Goal: Transaction & Acquisition: Purchase product/service

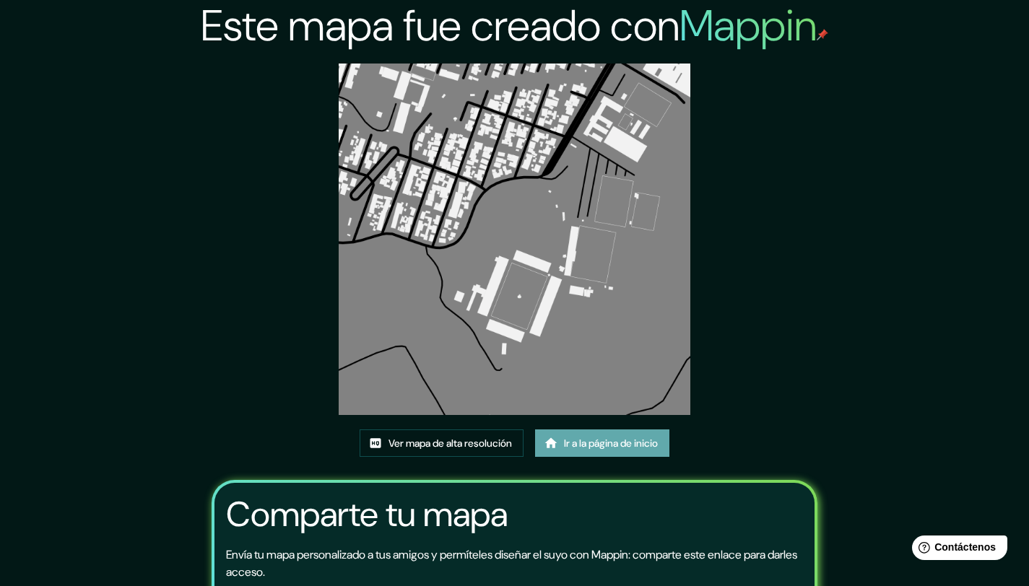
click at [553, 443] on icon at bounding box center [551, 443] width 12 height 10
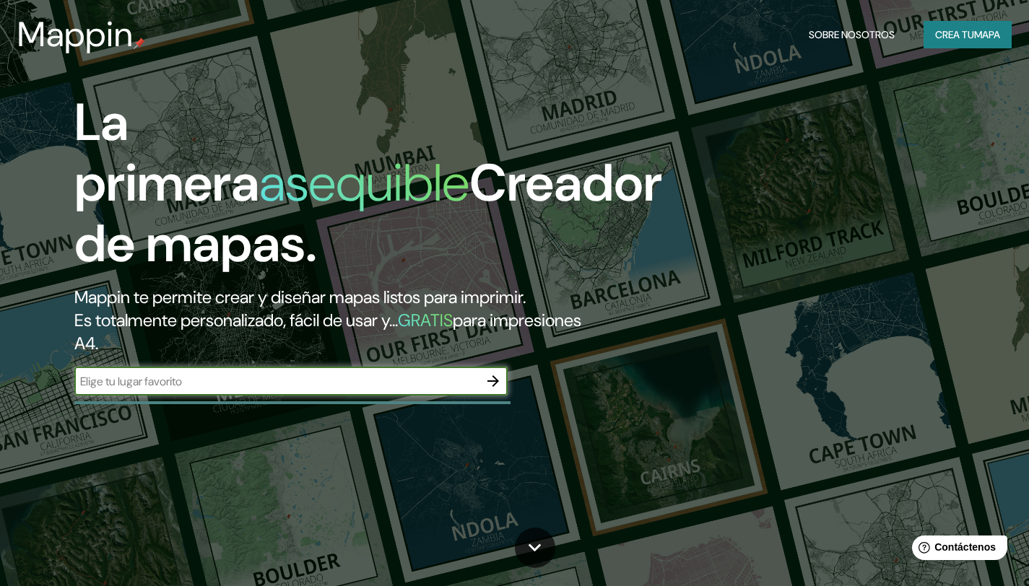
click at [493, 390] on button "button" at bounding box center [493, 381] width 29 height 29
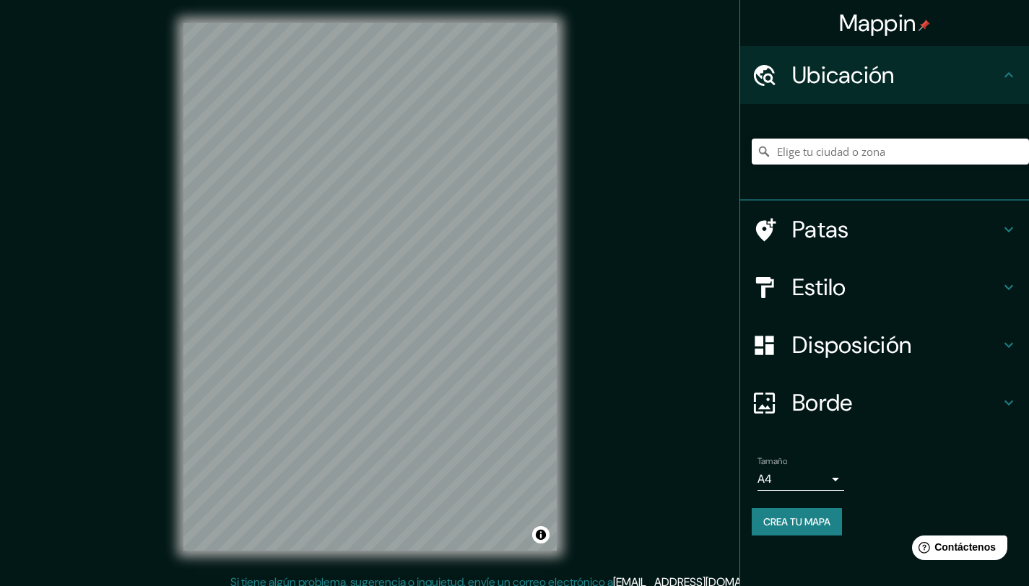
click at [815, 156] on input "Elige tu ciudad o zona" at bounding box center [890, 152] width 277 height 26
paste input "Cv [STREET_ADDRESS]"
type input "[STREET_ADDRESS]"
click at [817, 274] on font "Estilo" at bounding box center [819, 287] width 54 height 30
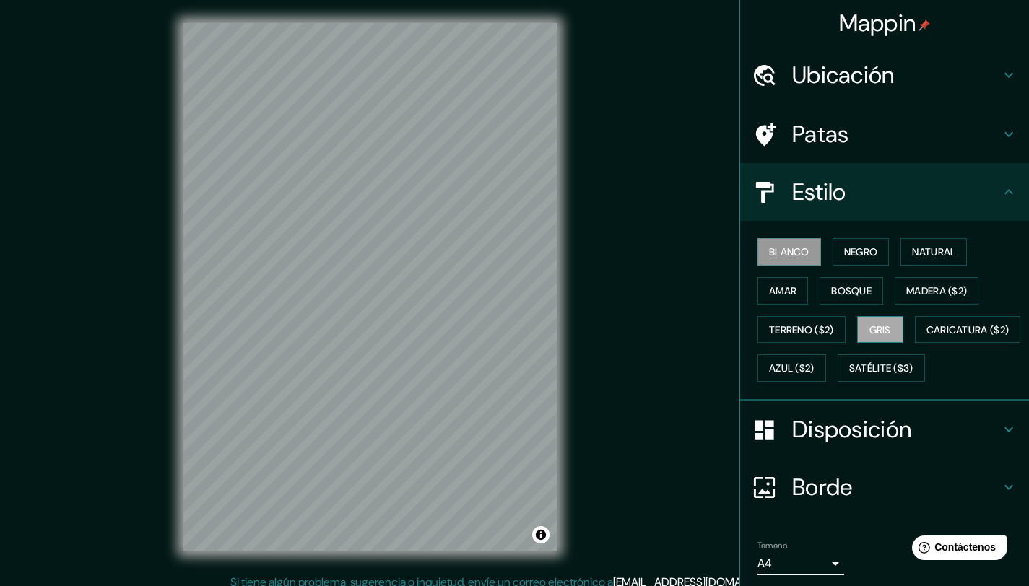
click at [876, 330] on font "Gris" at bounding box center [880, 330] width 22 height 13
click at [806, 503] on font "Borde" at bounding box center [822, 487] width 61 height 30
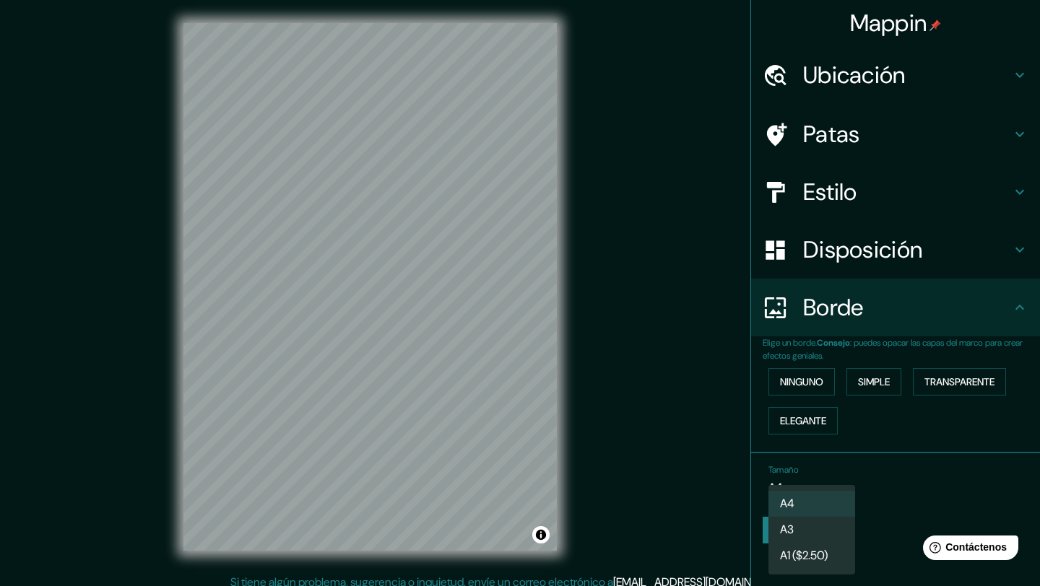
click at [788, 488] on body "Mappin [GEOGRAPHIC_DATA], [GEOGRAPHIC_DATA] 7550000, [GEOGRAPHIC_DATA] [GEOGRAP…" at bounding box center [520, 293] width 1040 height 586
click at [894, 381] on div at bounding box center [520, 293] width 1040 height 586
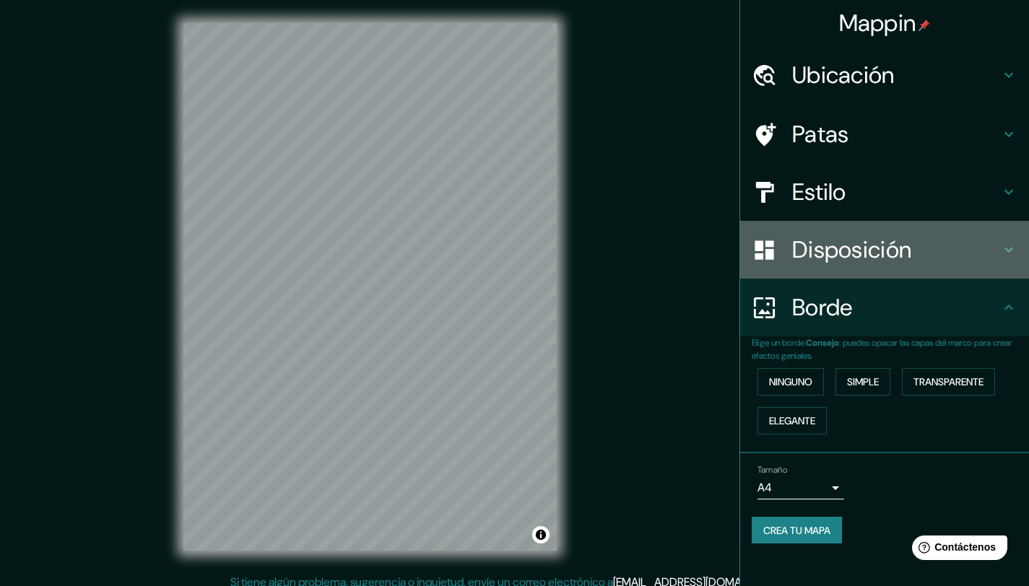
click at [875, 249] on font "Disposición" at bounding box center [851, 250] width 119 height 30
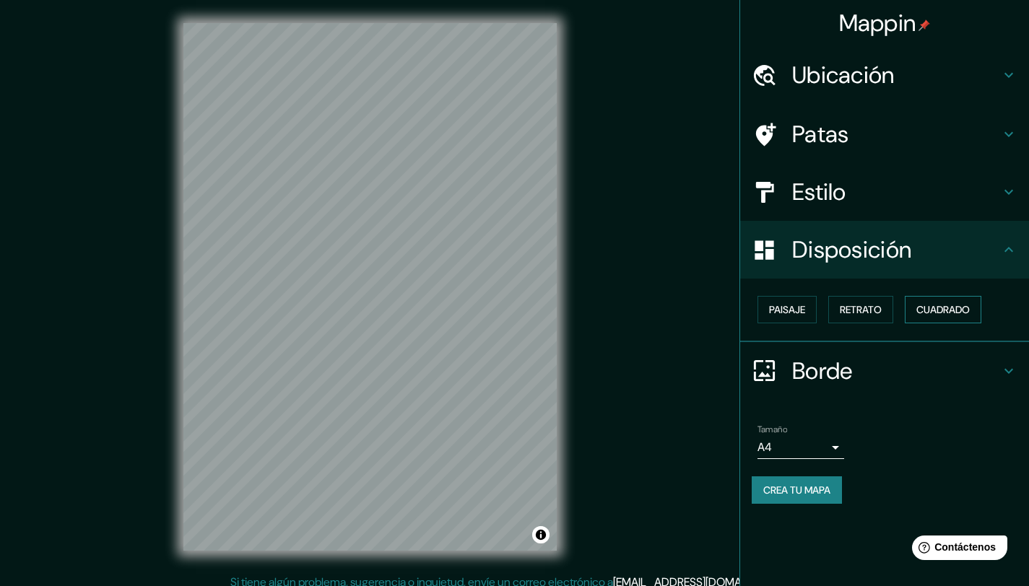
click at [937, 309] on font "Cuadrado" at bounding box center [942, 309] width 53 height 13
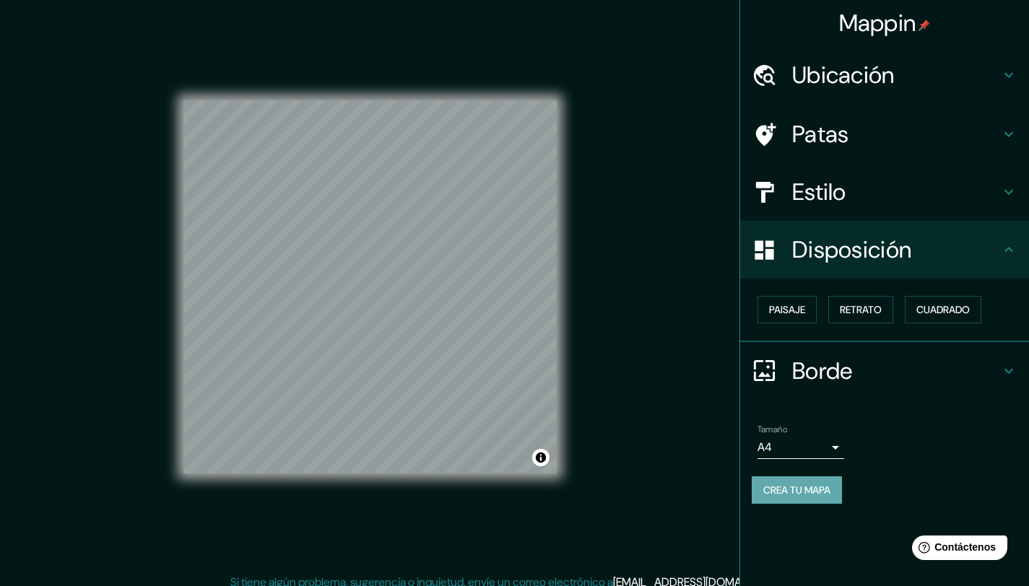
click at [786, 486] on font "Crea tu mapa" at bounding box center [796, 490] width 67 height 13
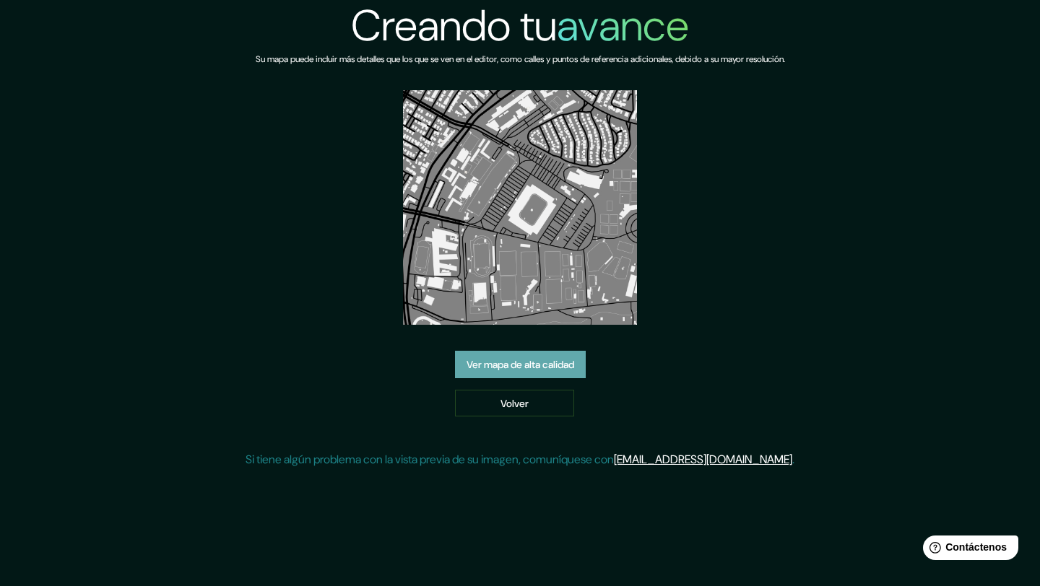
click at [502, 360] on font "Ver mapa de alta calidad" at bounding box center [521, 364] width 108 height 13
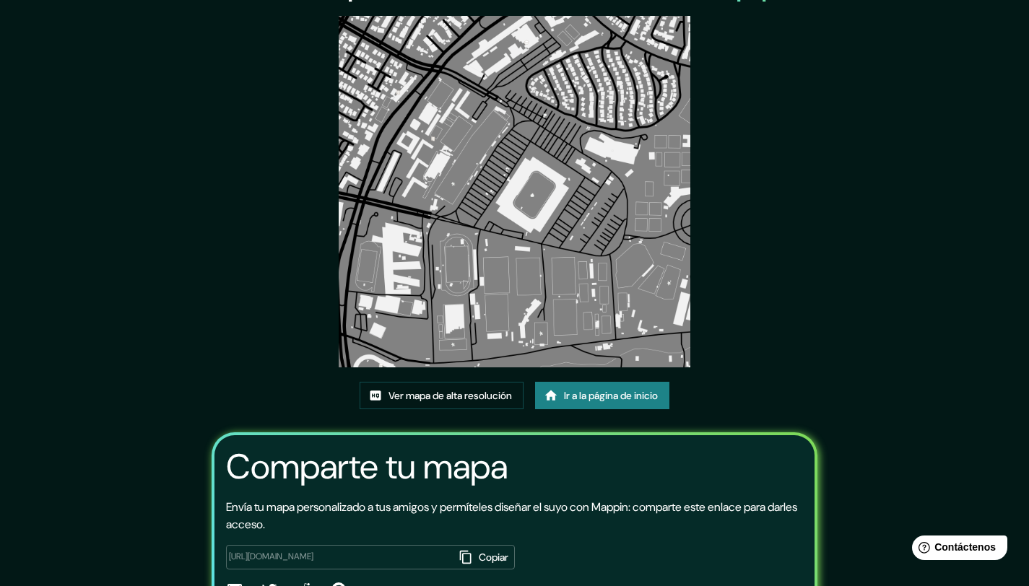
scroll to position [129, 0]
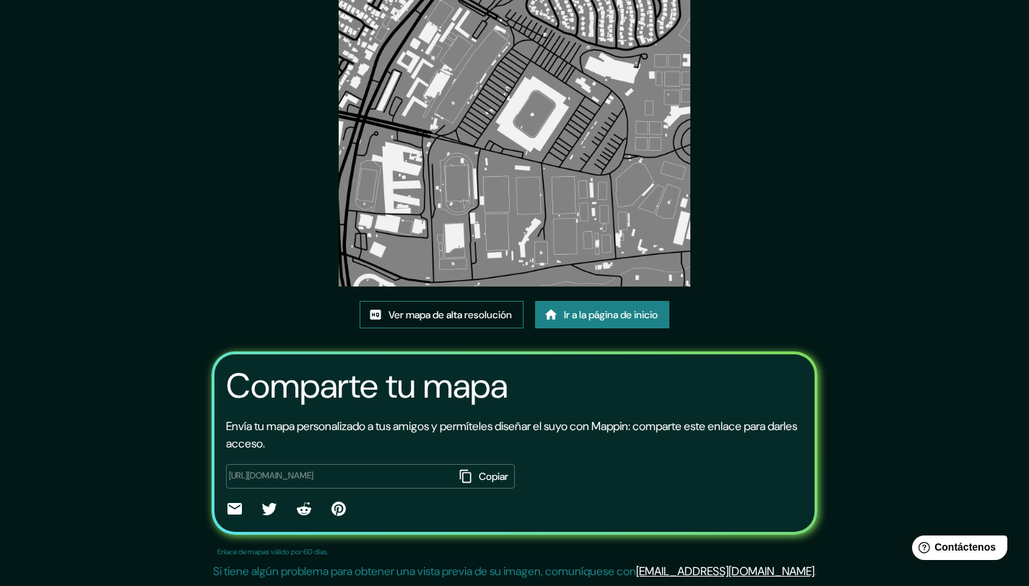
click at [427, 316] on font "Ver mapa de alta resolución" at bounding box center [450, 314] width 123 height 13
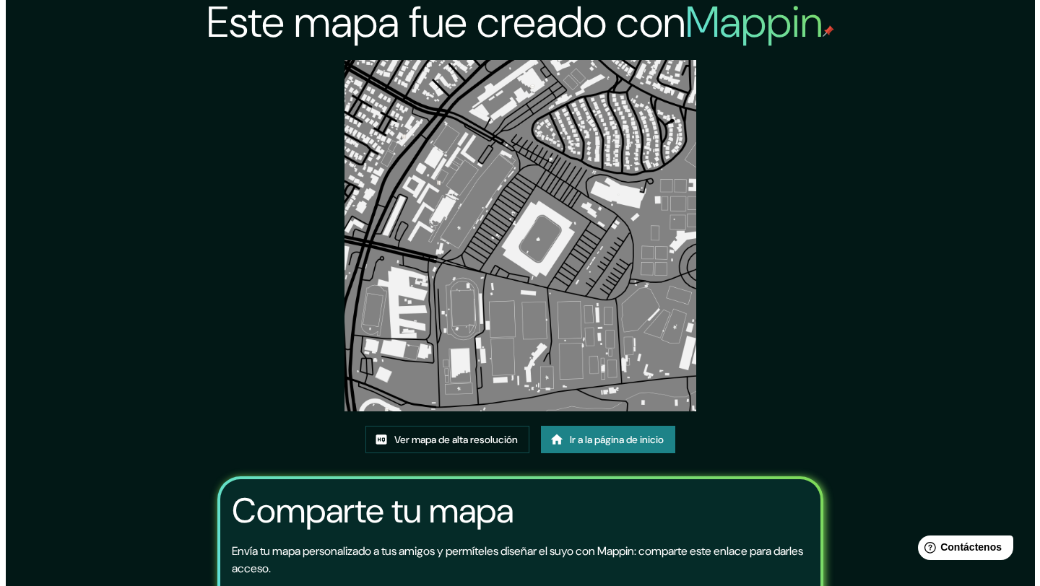
scroll to position [0, 0]
